Goal: Download file/media

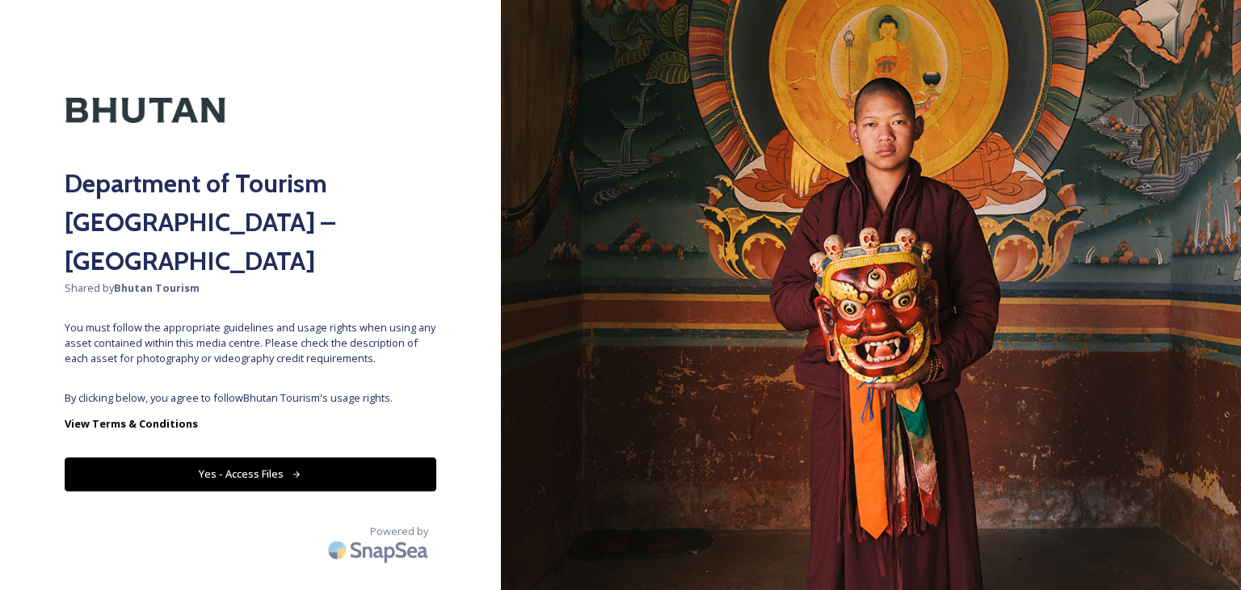
click at [244, 457] on button "Yes - Access Files" at bounding box center [251, 473] width 372 height 33
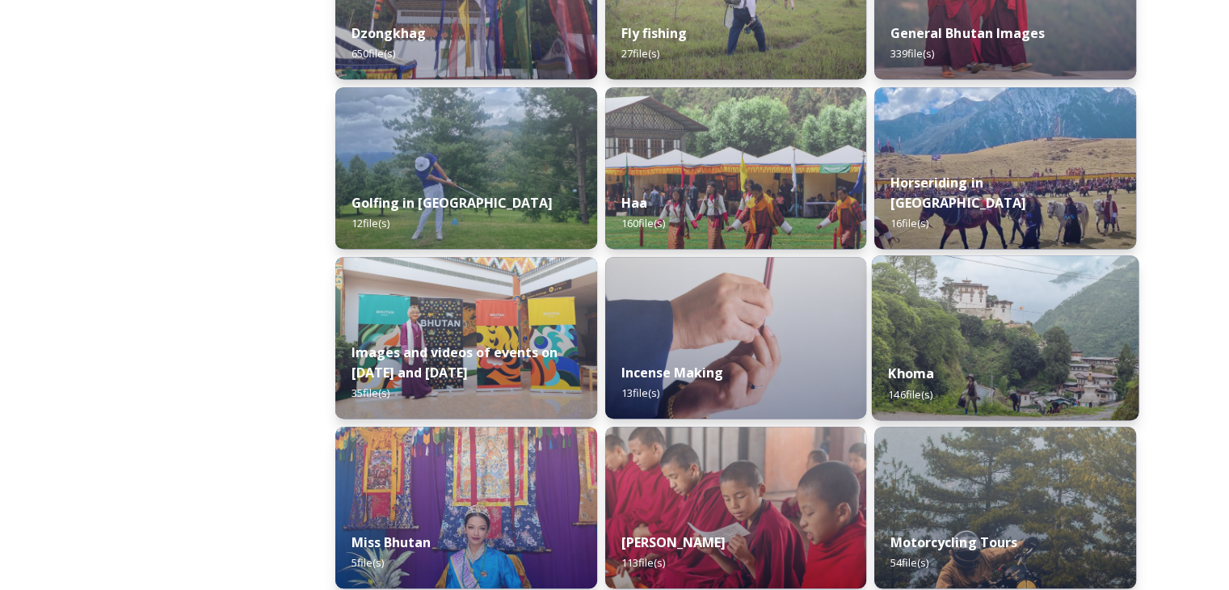
scroll to position [847, 0]
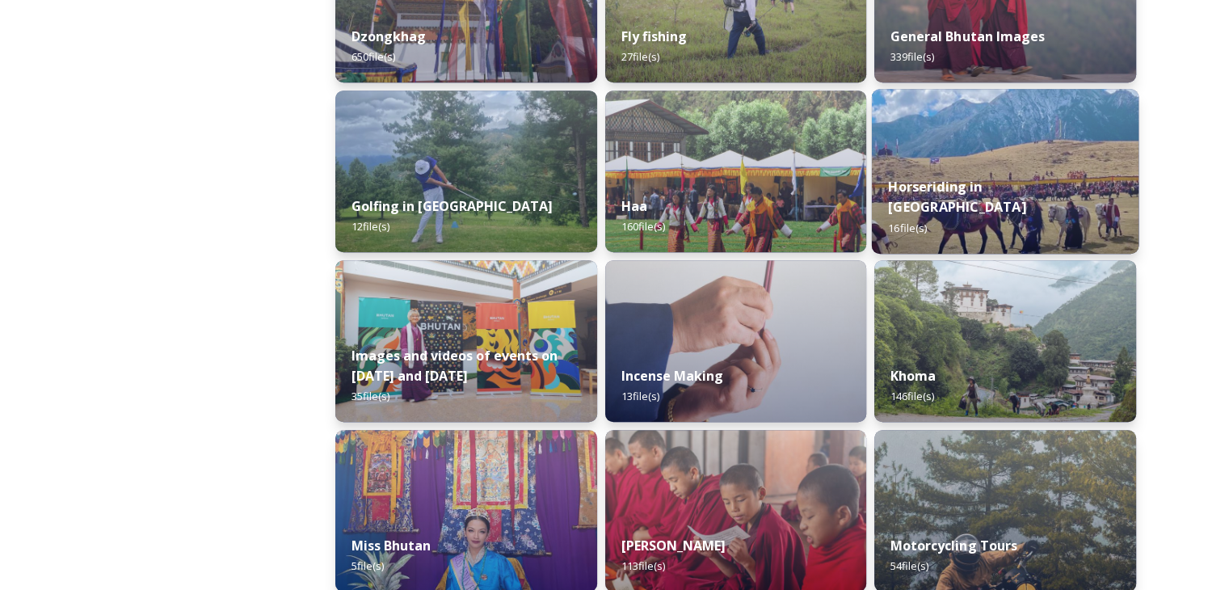
click at [965, 212] on strong "Horseriding in [GEOGRAPHIC_DATA]" at bounding box center [957, 196] width 137 height 39
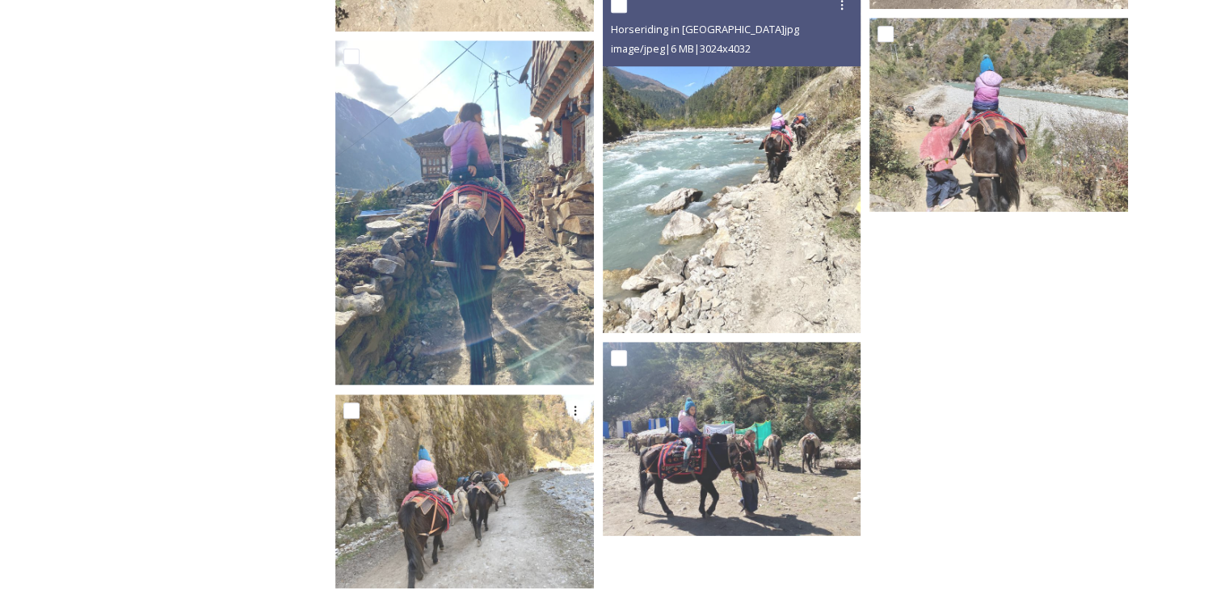
scroll to position [1391, 0]
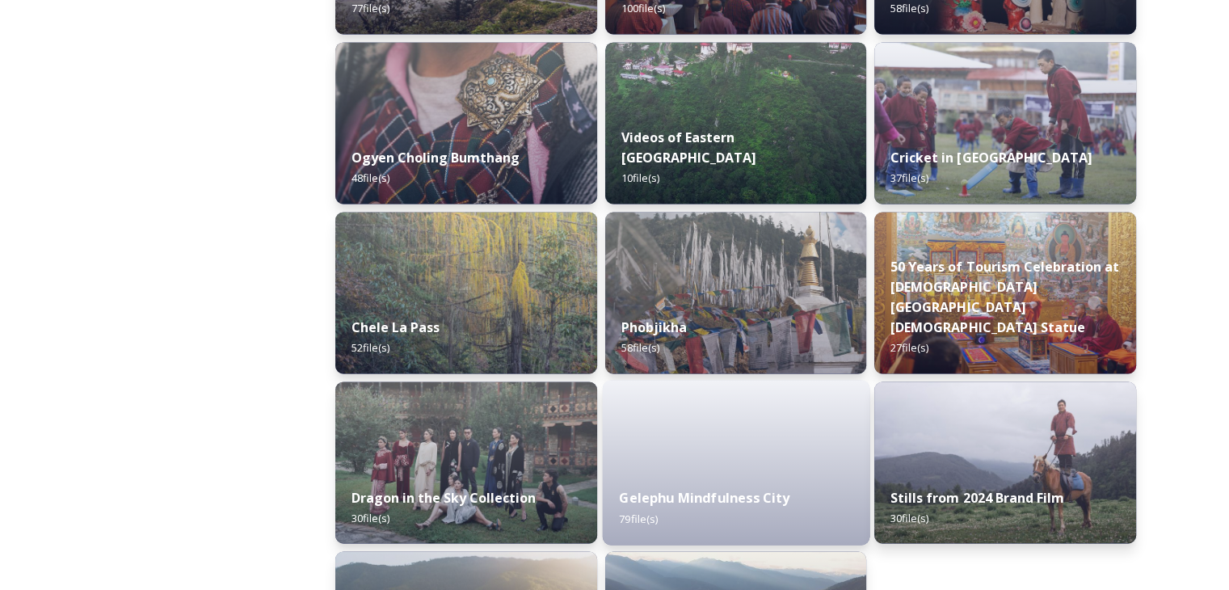
scroll to position [2590, 0]
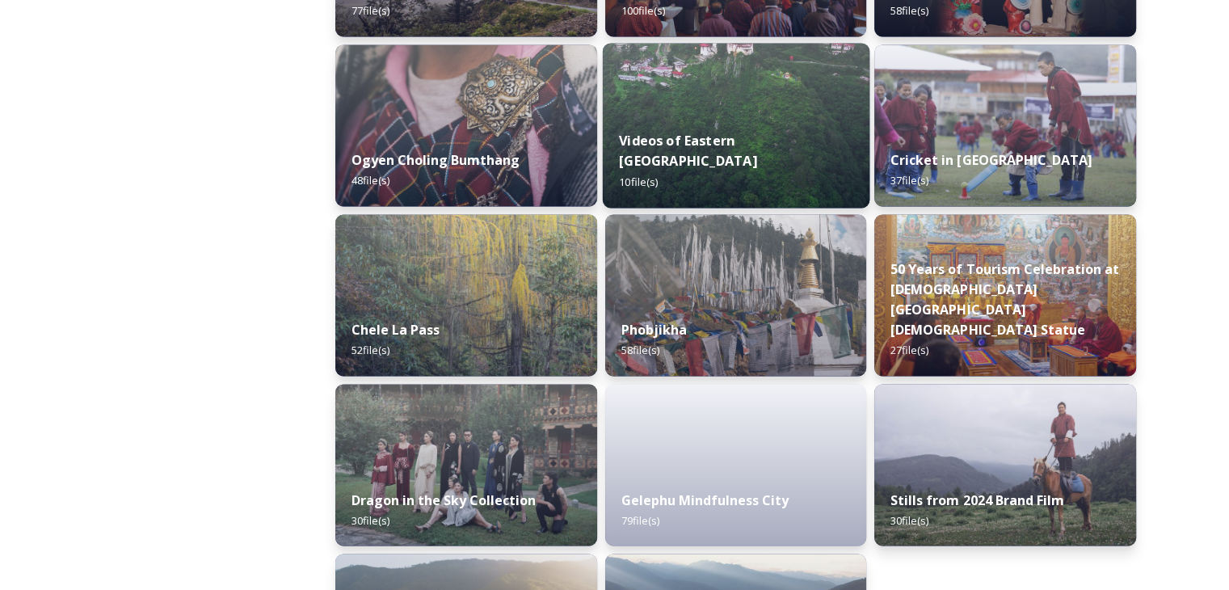
click at [708, 142] on div "Videos of Eastern Bhutan 10 file(s)" at bounding box center [735, 161] width 267 height 94
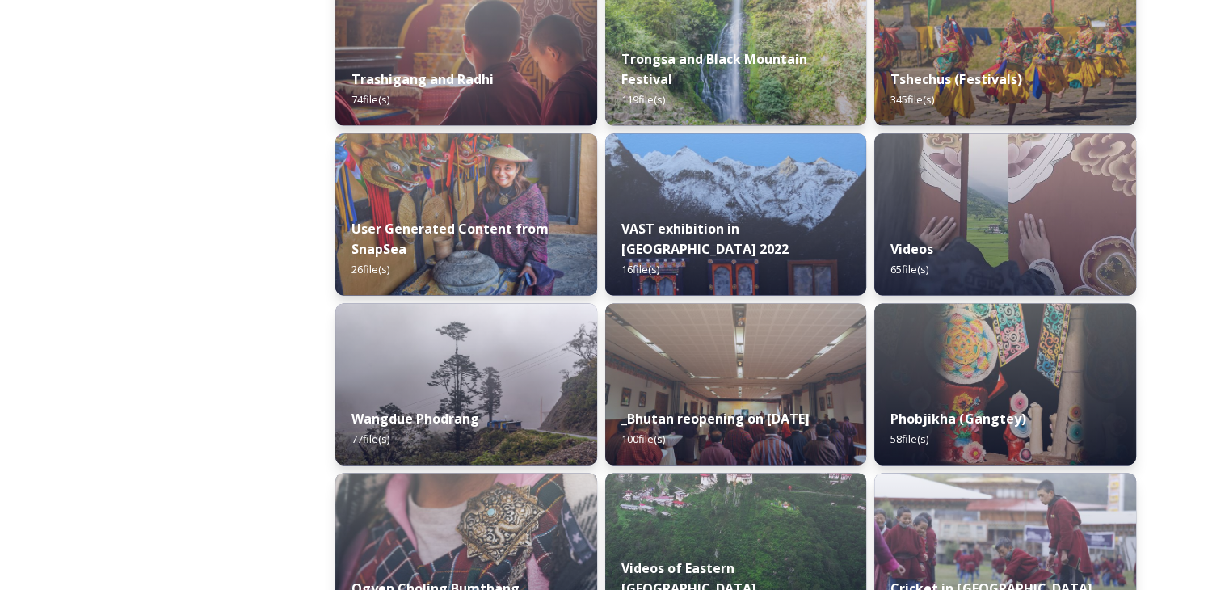
scroll to position [2159, 0]
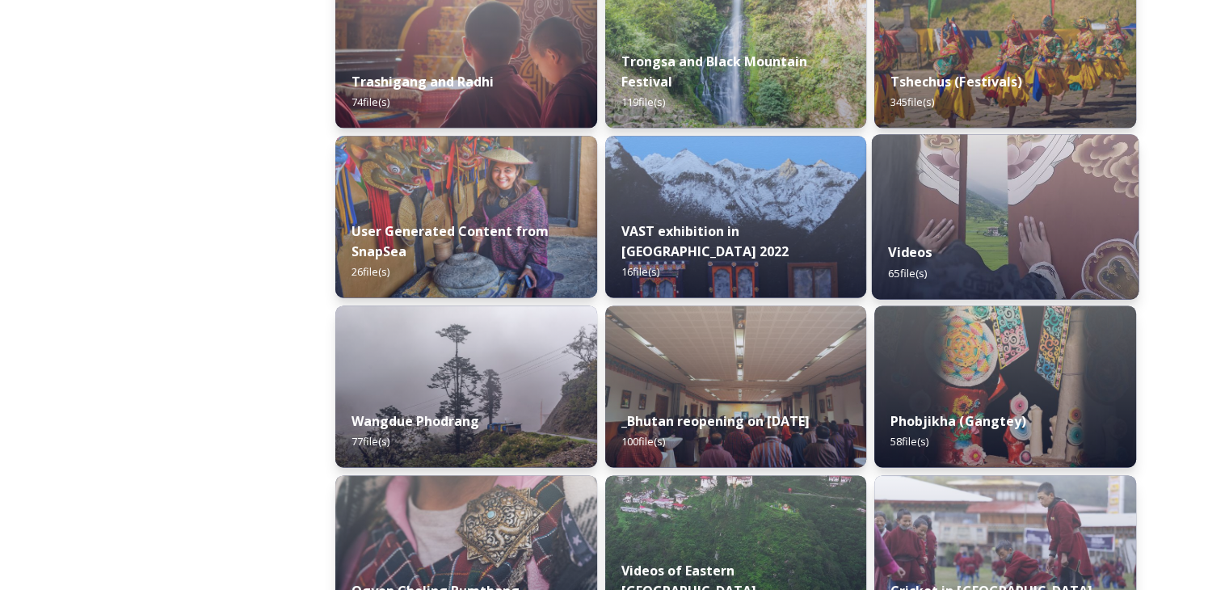
click at [997, 259] on div "Videos 65 file(s)" at bounding box center [1005, 262] width 267 height 74
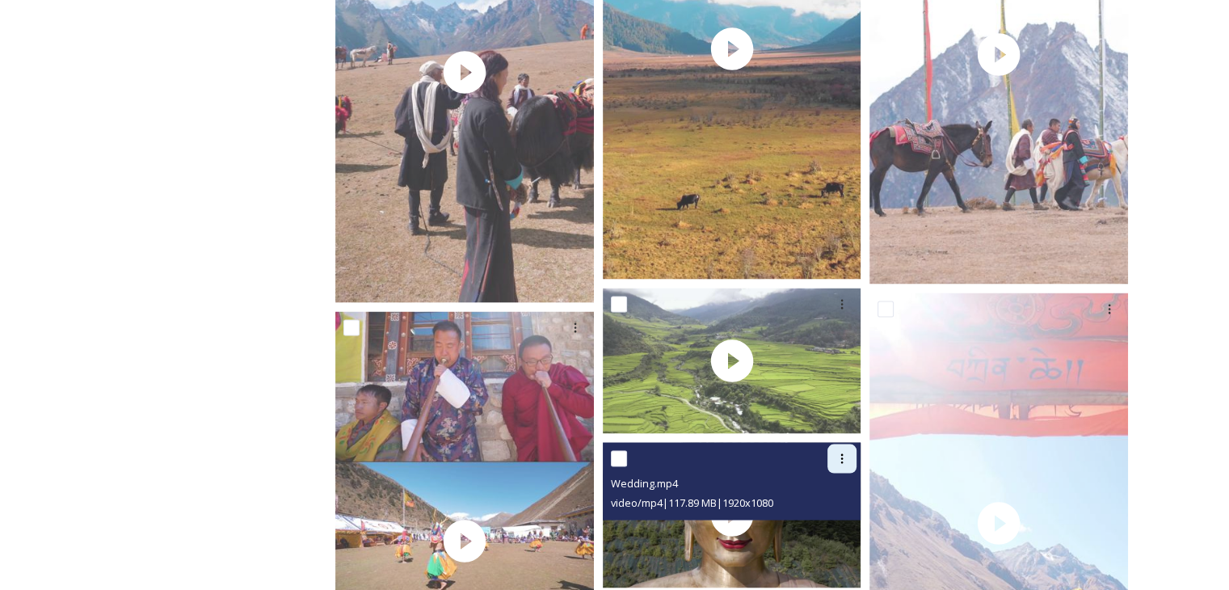
scroll to position [2993, 0]
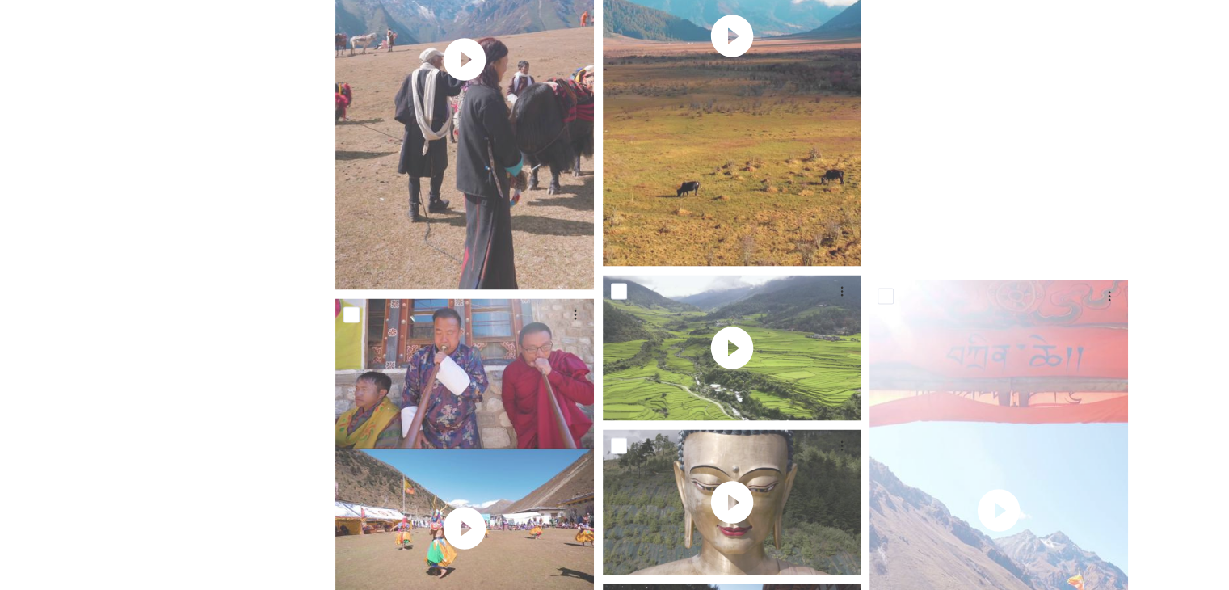
click at [991, 203] on video "Roayl Highland Festival Laya_Reel 2.m4v" at bounding box center [999, 42] width 259 height 460
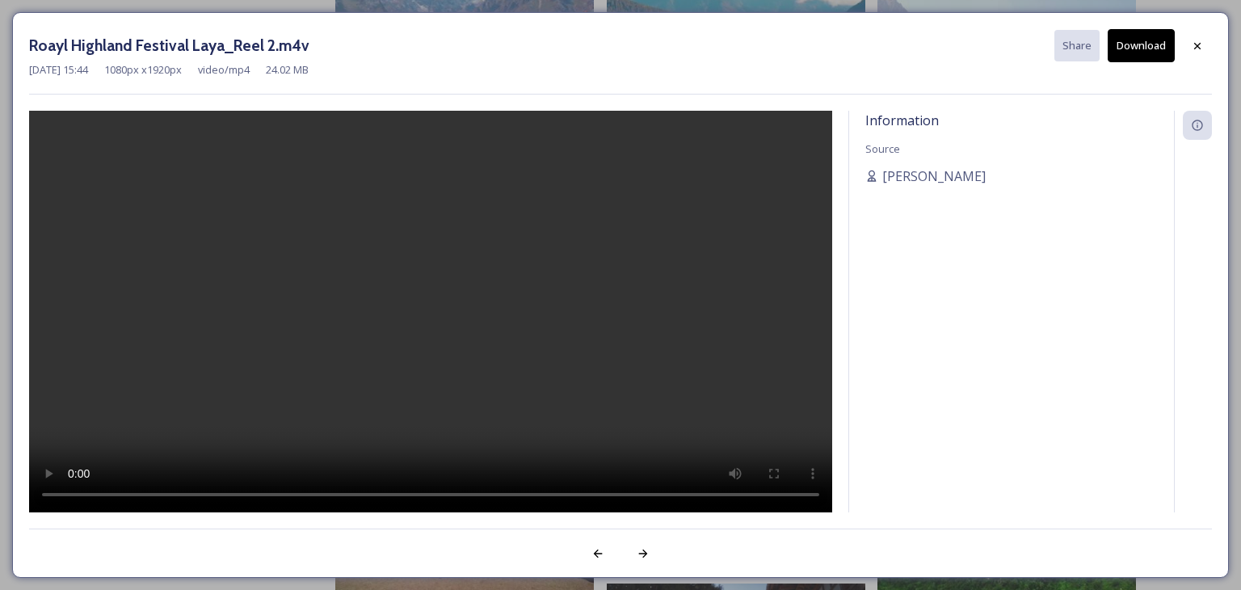
click at [417, 369] on video at bounding box center [430, 312] width 803 height 402
click at [1193, 42] on icon at bounding box center [1197, 46] width 13 height 13
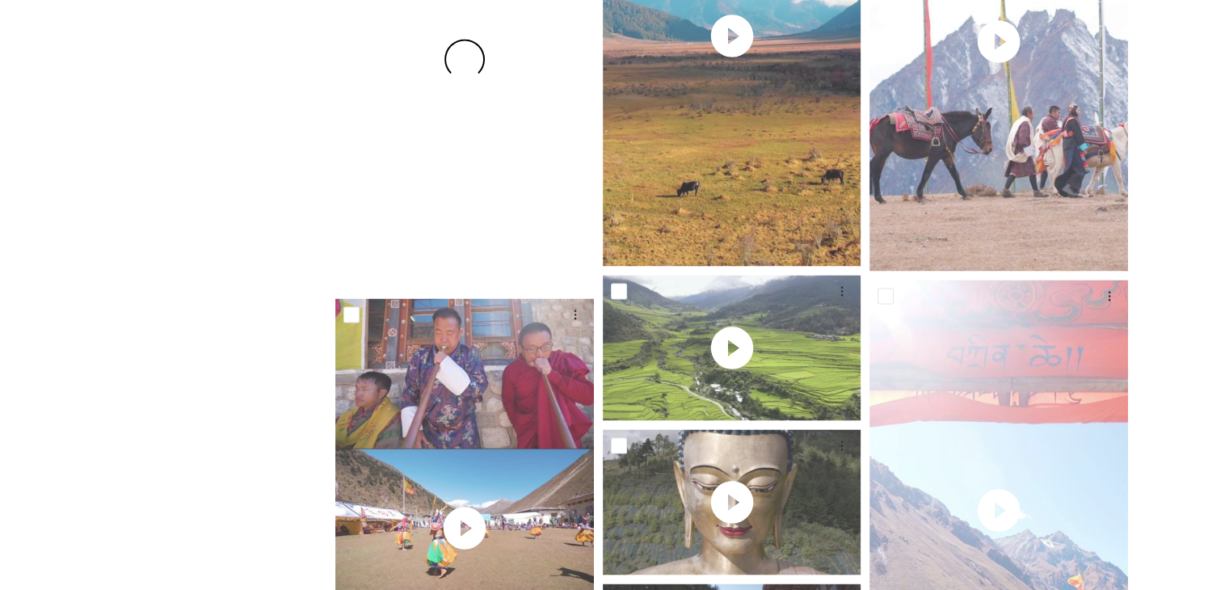
click at [483, 183] on div at bounding box center [464, 59] width 259 height 460
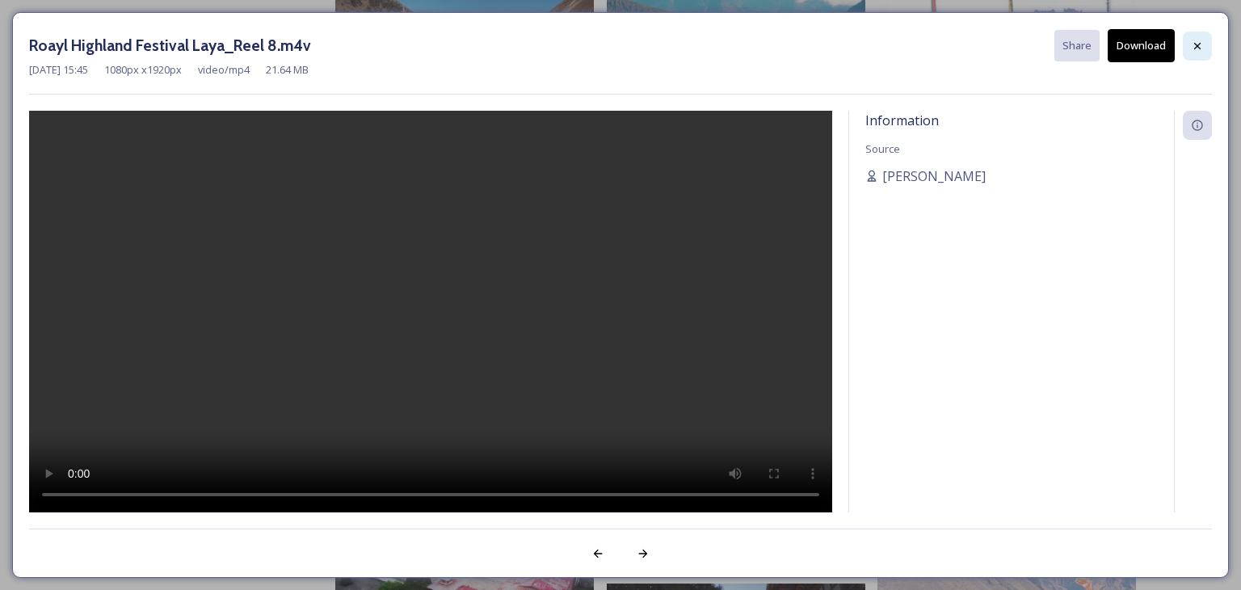
click at [1203, 46] on icon at bounding box center [1197, 46] width 13 height 13
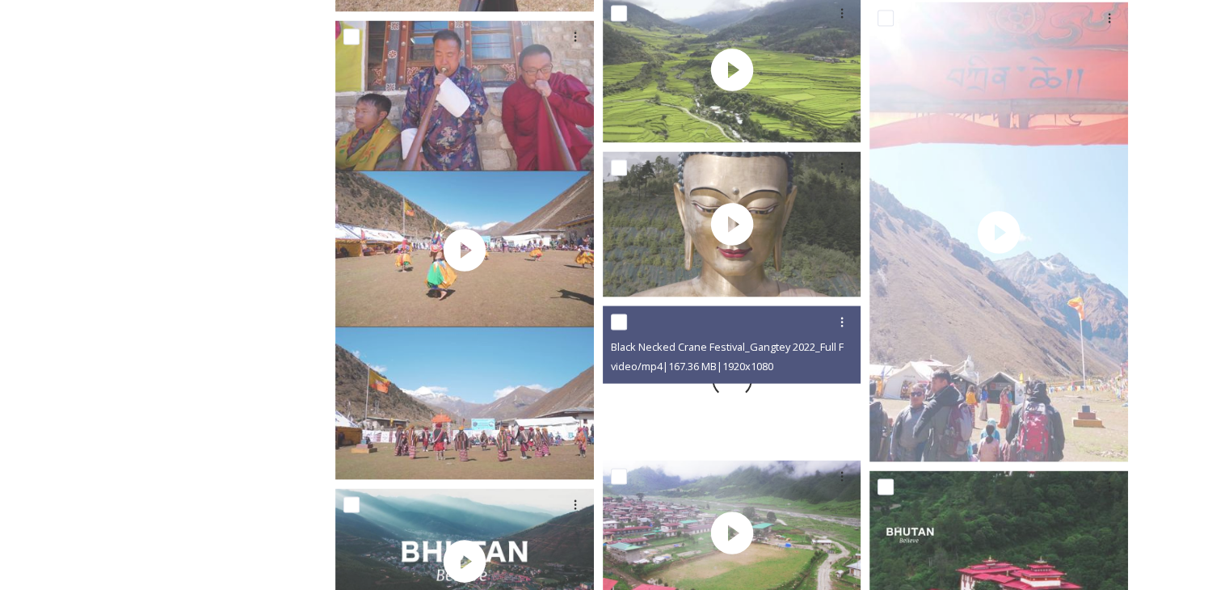
scroll to position [3271, 0]
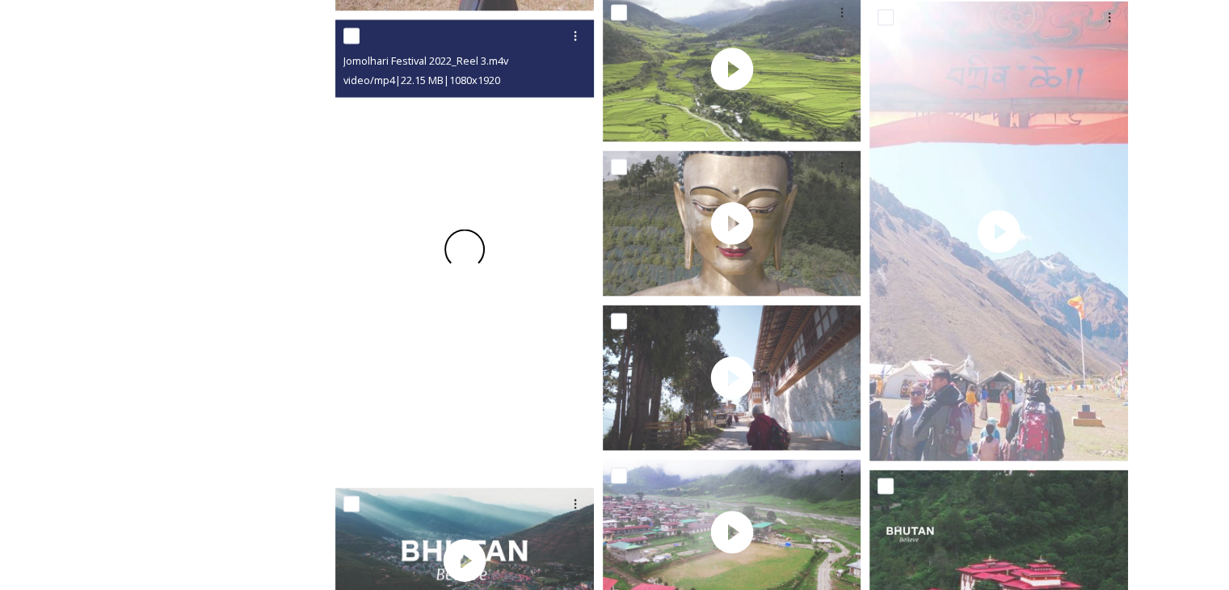
click at [483, 385] on div at bounding box center [464, 250] width 259 height 460
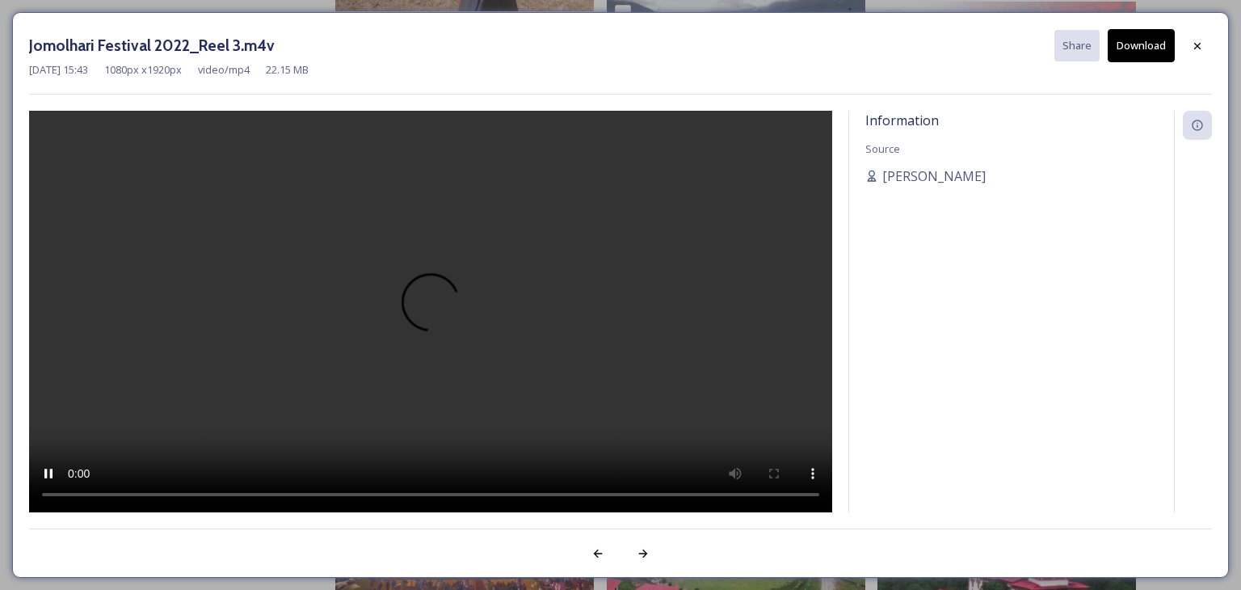
click at [501, 501] on video at bounding box center [430, 312] width 803 height 402
click at [1199, 48] on icon at bounding box center [1197, 46] width 13 height 13
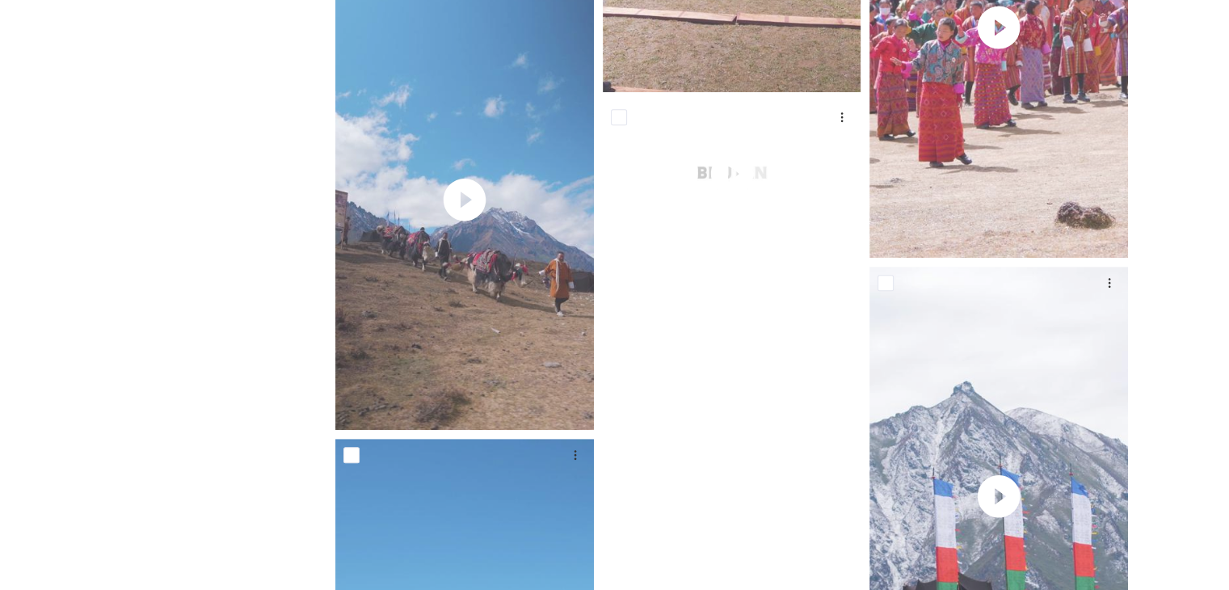
scroll to position [6940, 0]
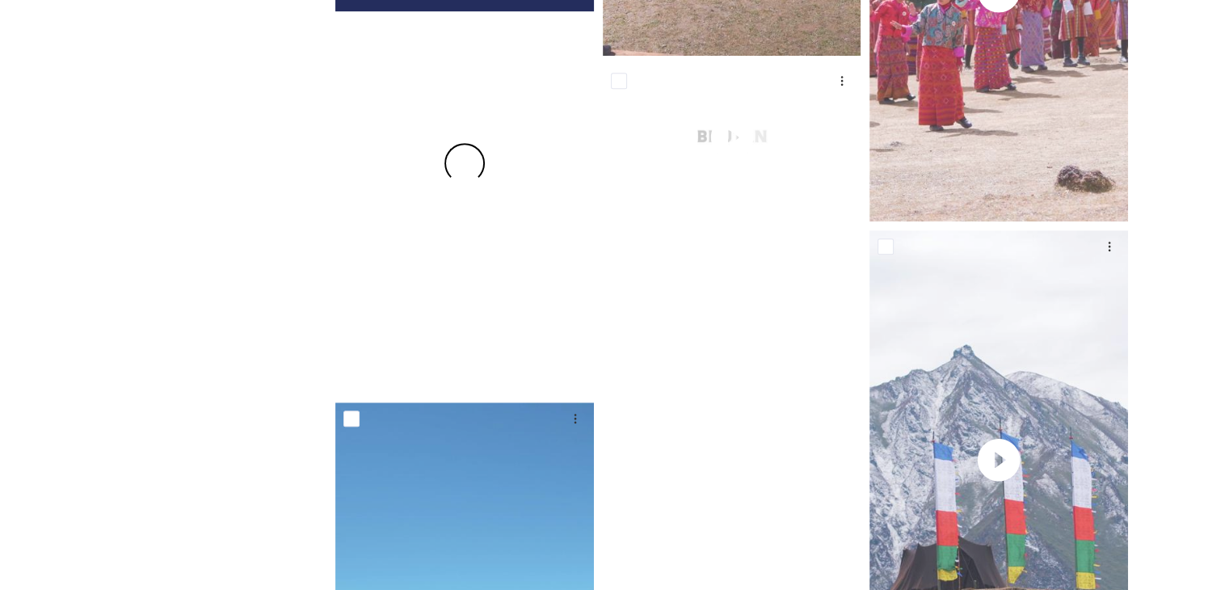
click at [454, 196] on div at bounding box center [464, 164] width 259 height 460
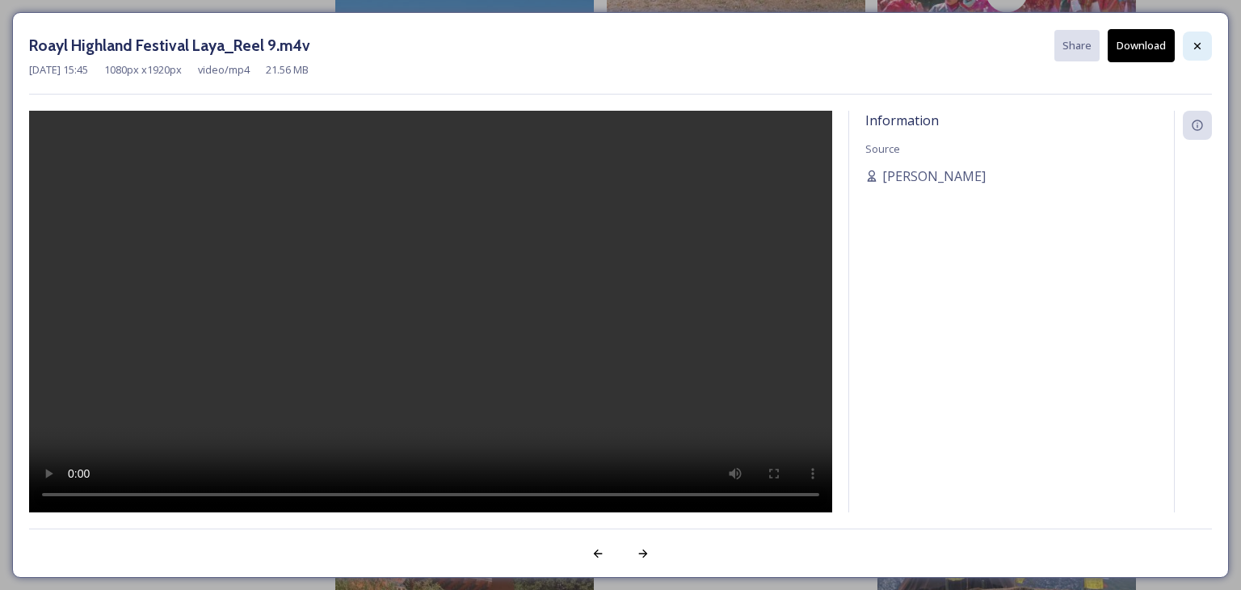
click at [1197, 48] on icon at bounding box center [1197, 46] width 13 height 13
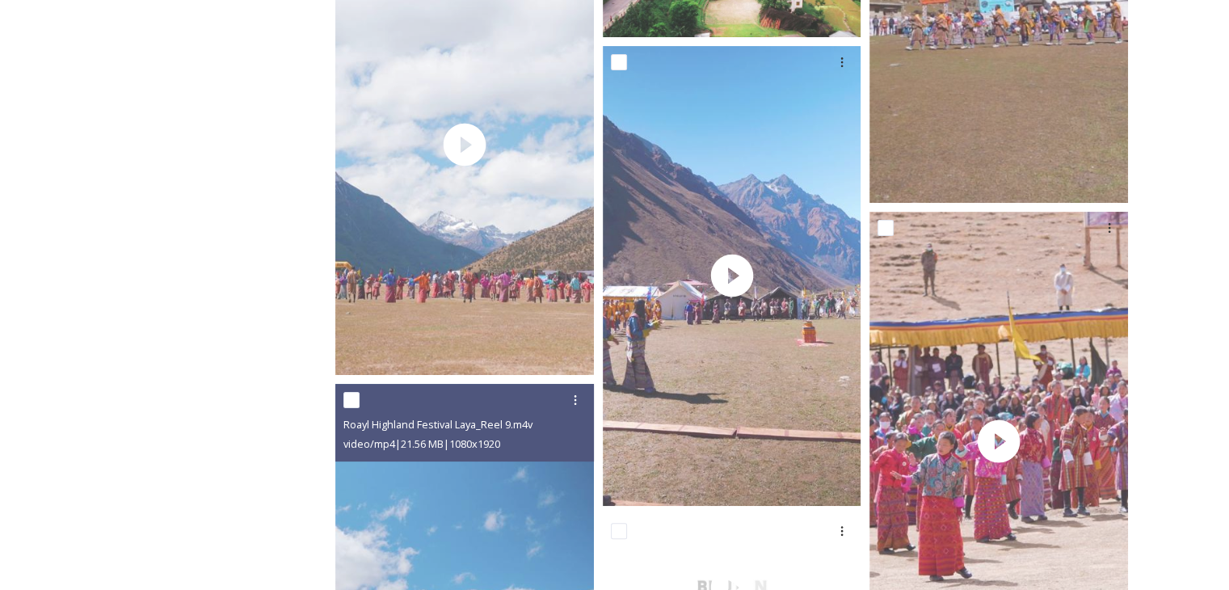
scroll to position [6473, 0]
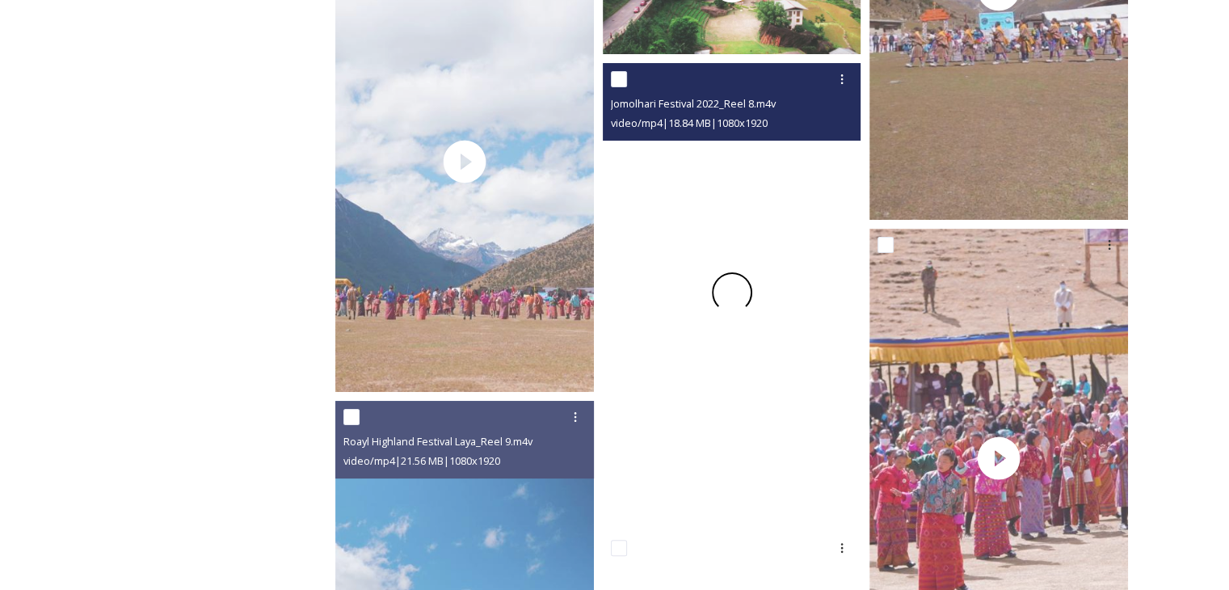
click at [754, 339] on div at bounding box center [732, 293] width 259 height 460
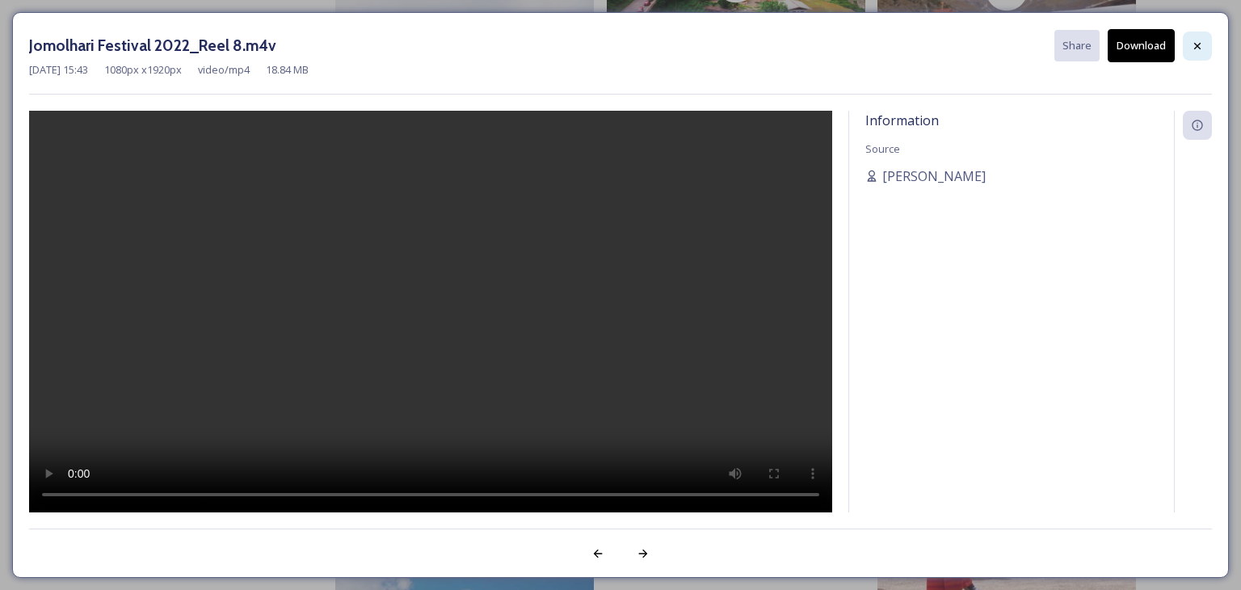
click at [1196, 42] on icon at bounding box center [1197, 46] width 13 height 13
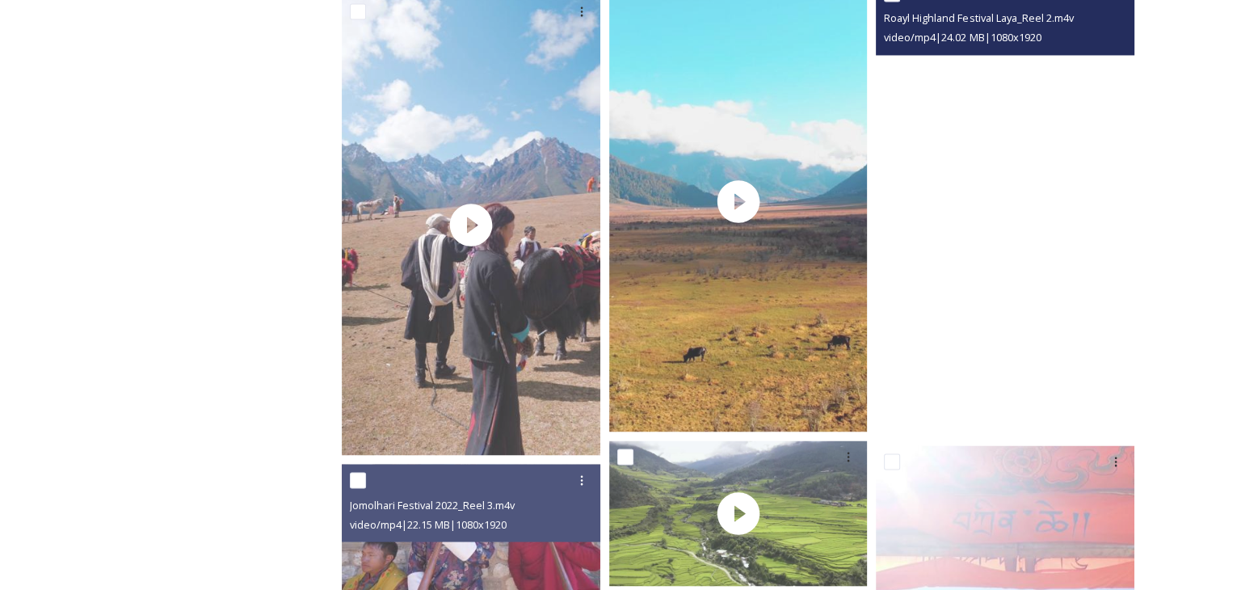
scroll to position [2816, 0]
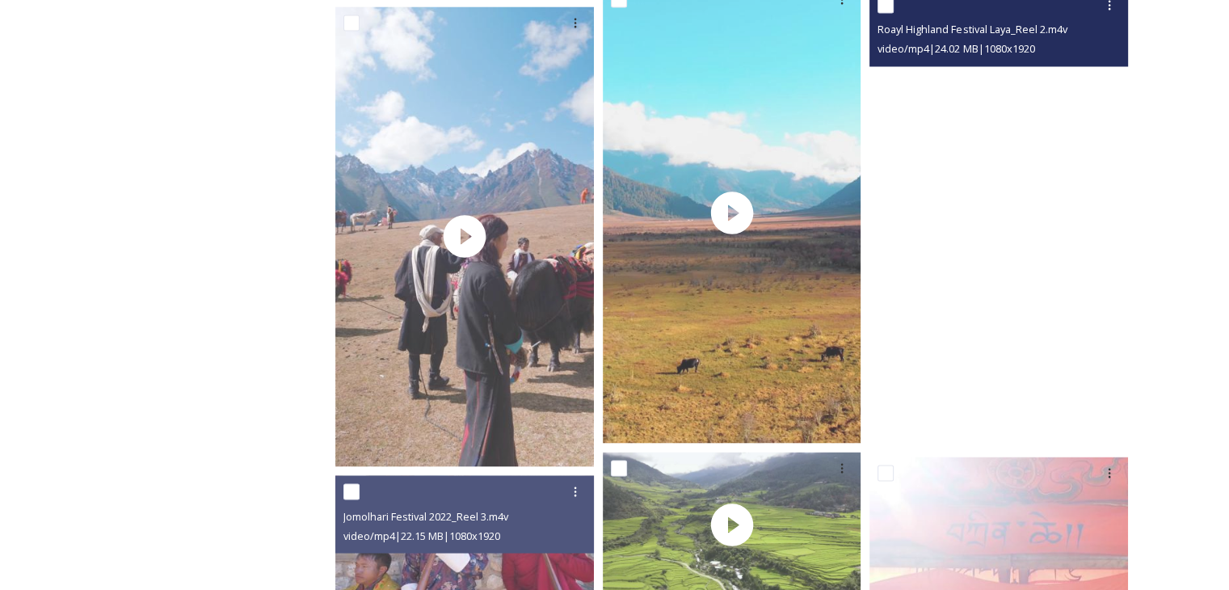
click at [1023, 149] on video "Roayl Highland Festival Laya_Reel 2.m4v" at bounding box center [999, 219] width 259 height 460
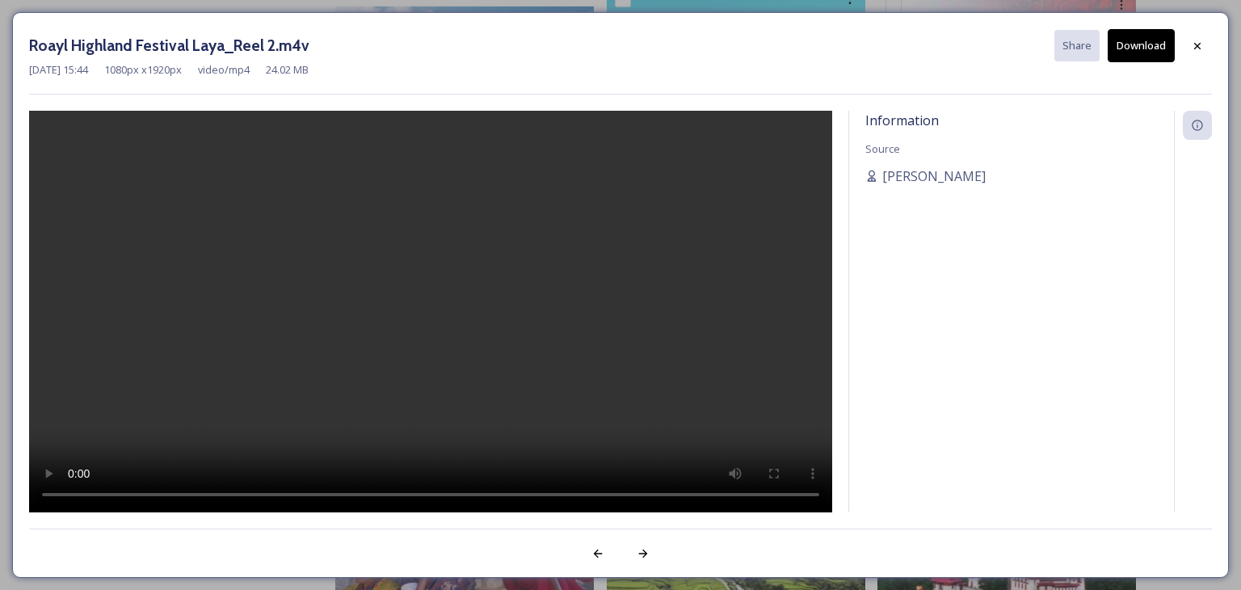
click at [1143, 46] on button "Download" at bounding box center [1141, 45] width 67 height 33
click at [1200, 46] on icon at bounding box center [1197, 46] width 13 height 13
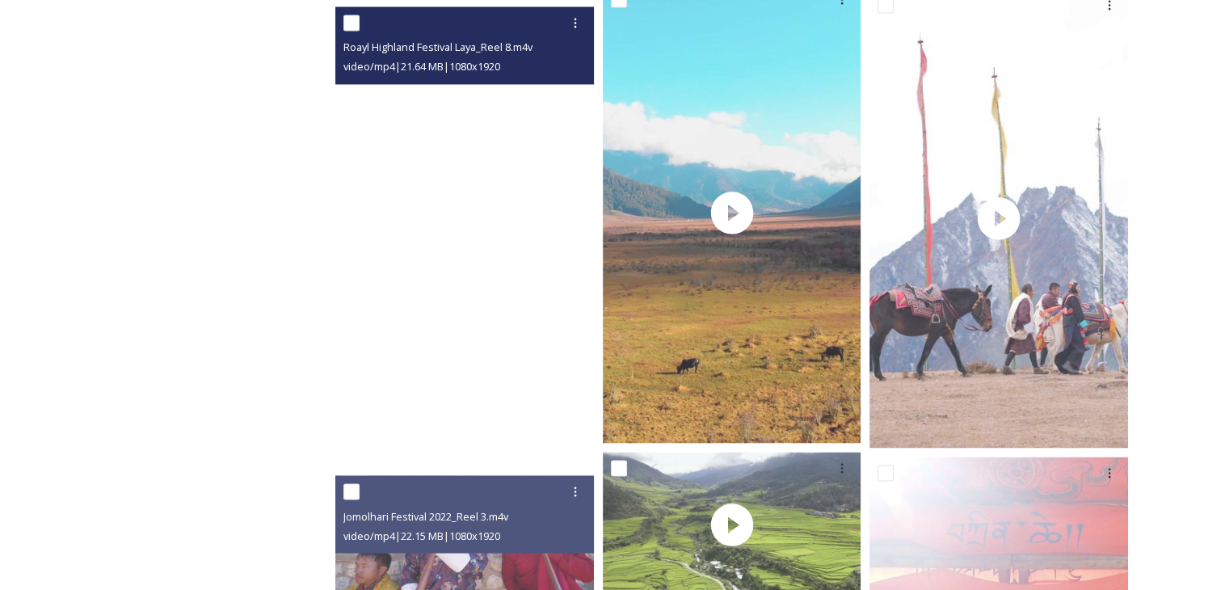
click at [478, 292] on video "Roayl Highland Festival Laya_Reel 8.m4v" at bounding box center [464, 236] width 259 height 460
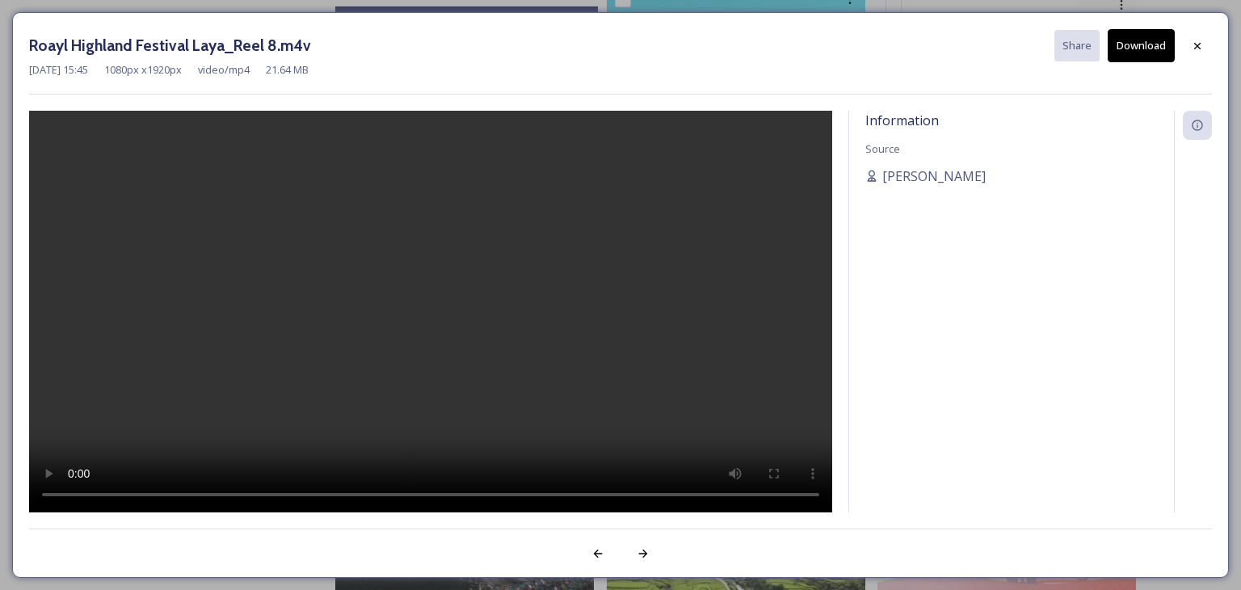
click at [1157, 46] on button "Download" at bounding box center [1141, 45] width 67 height 33
